Goal: Find specific page/section: Find specific page/section

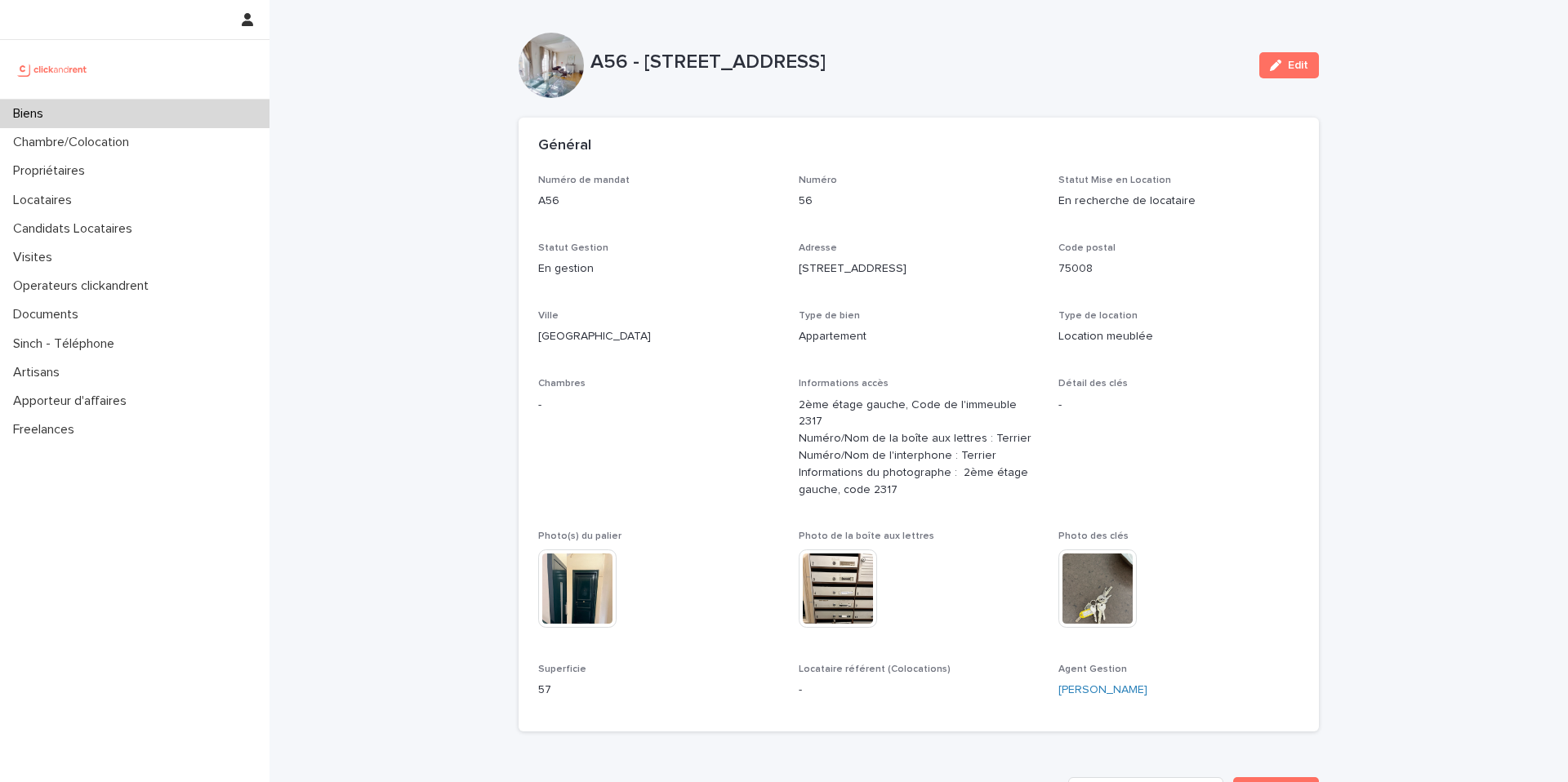
click at [40, 106] on p "Biens" at bounding box center [32, 113] width 50 height 16
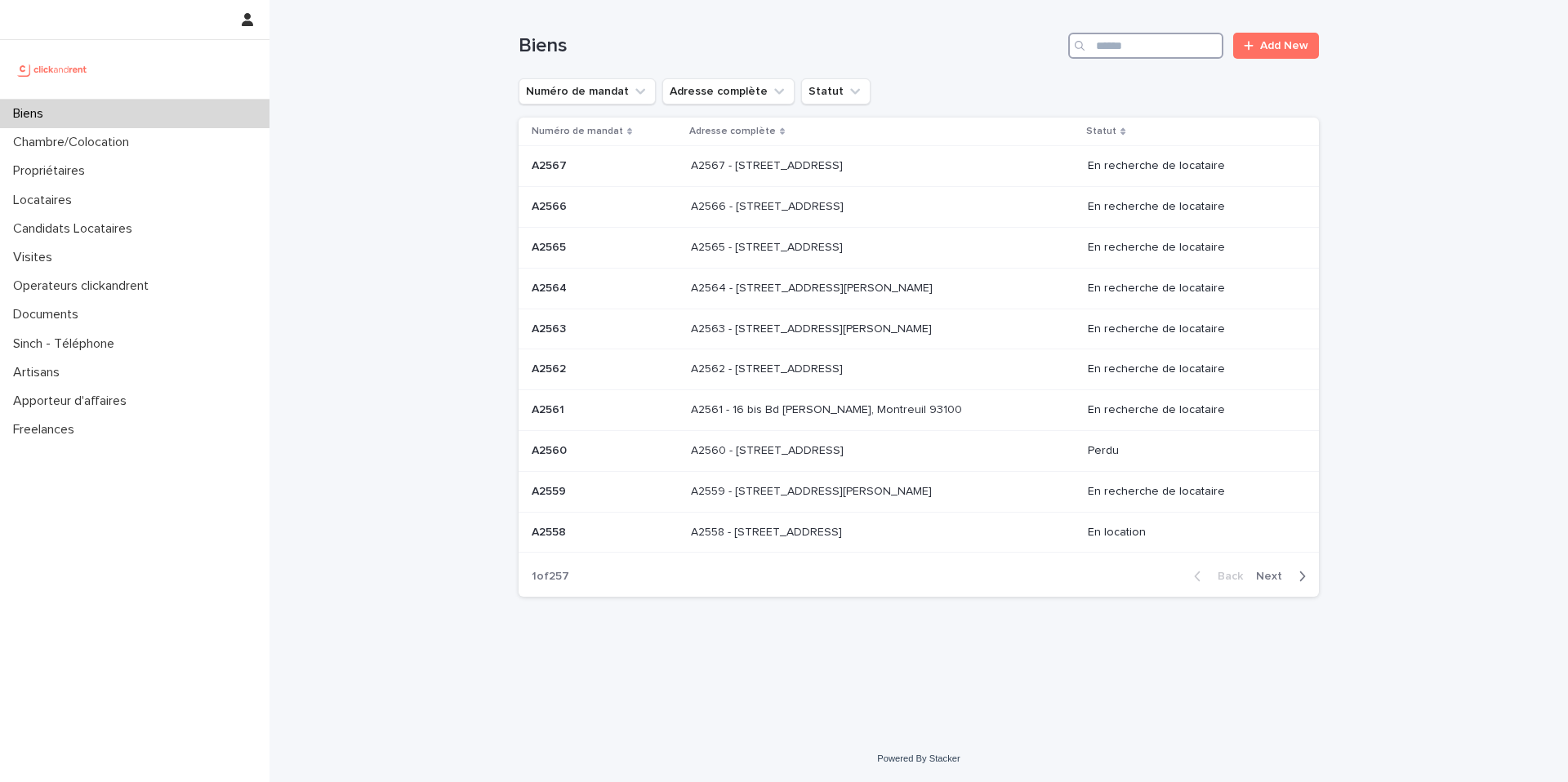
click at [1191, 55] on input "Search" at bounding box center [1146, 45] width 155 height 26
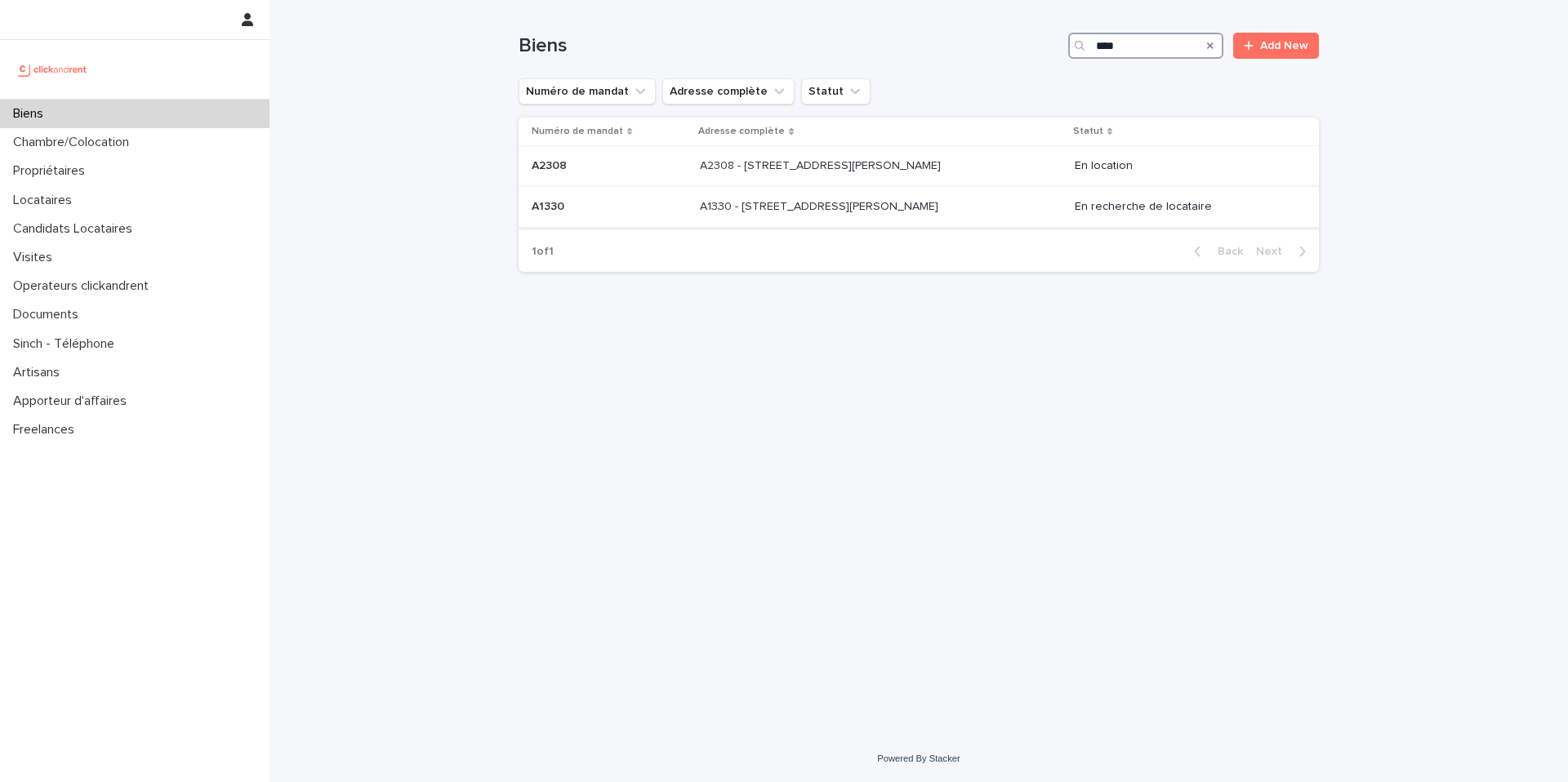
type input "****"
click at [813, 199] on p "A1330 - [STREET_ADDRESS][PERSON_NAME]" at bounding box center [821, 205] width 242 height 17
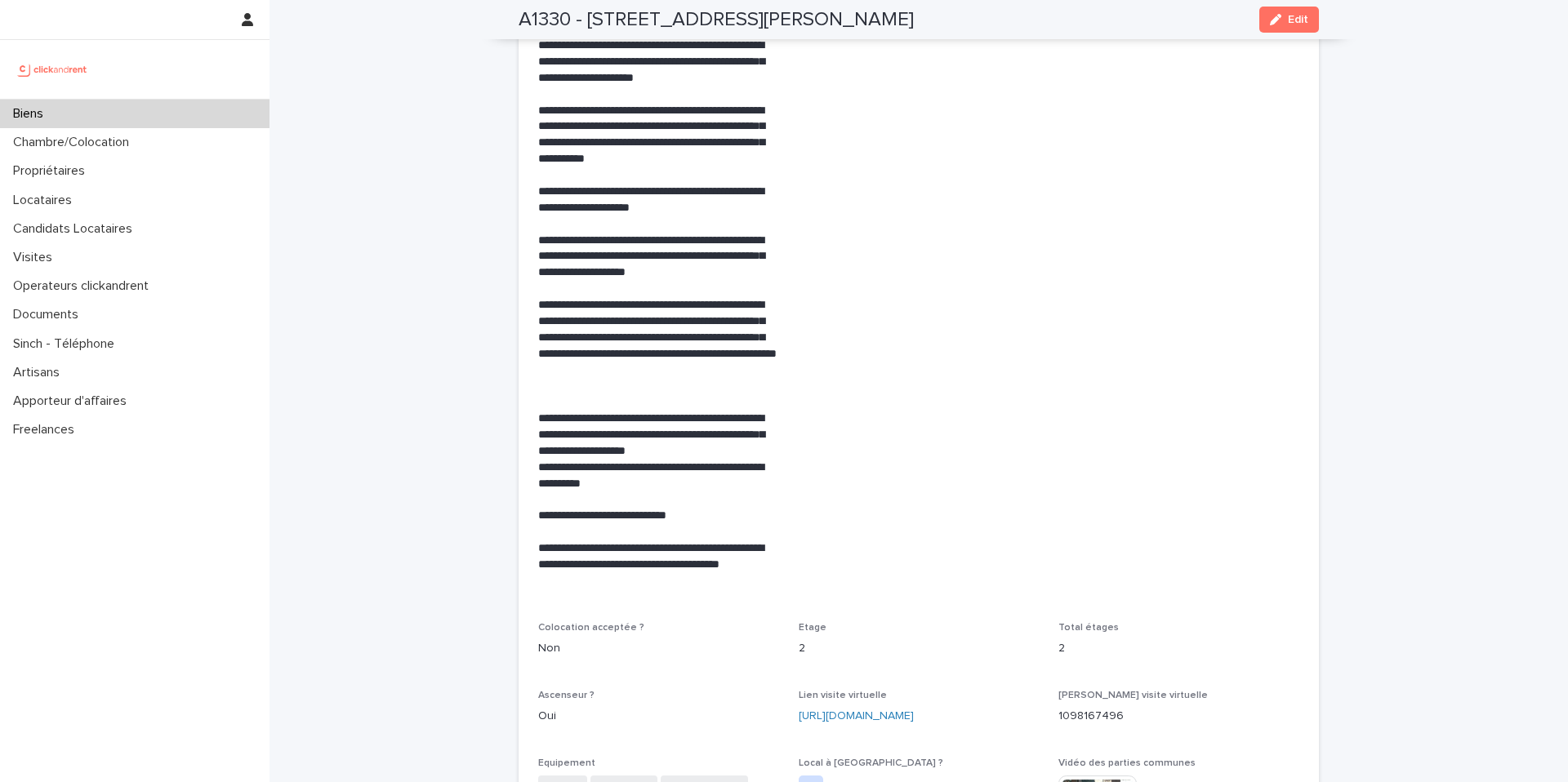
scroll to position [4406, 0]
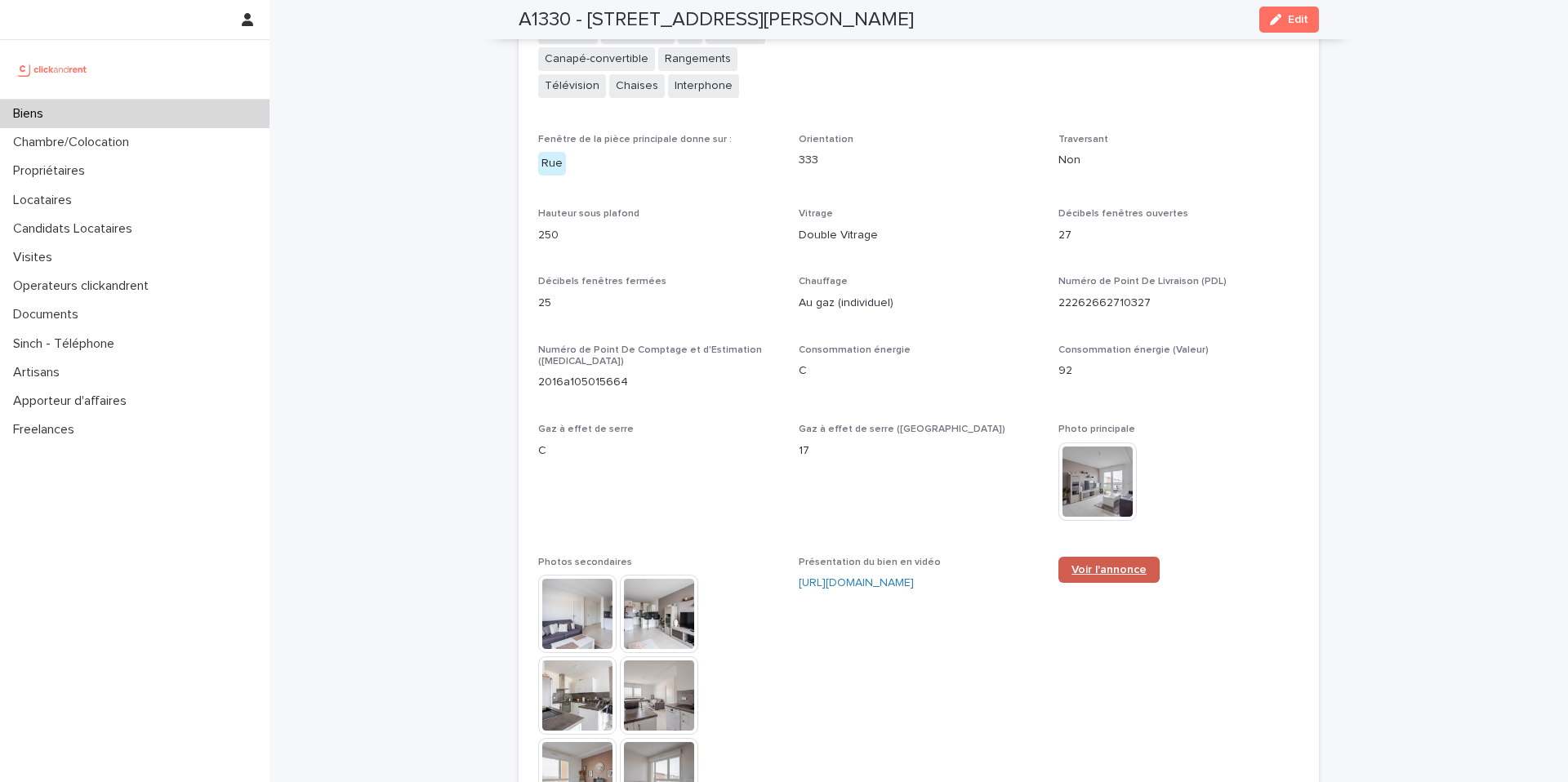
click at [1119, 557] on link "Voir l'annonce" at bounding box center [1109, 570] width 102 height 26
